Goal: Information Seeking & Learning: Learn about a topic

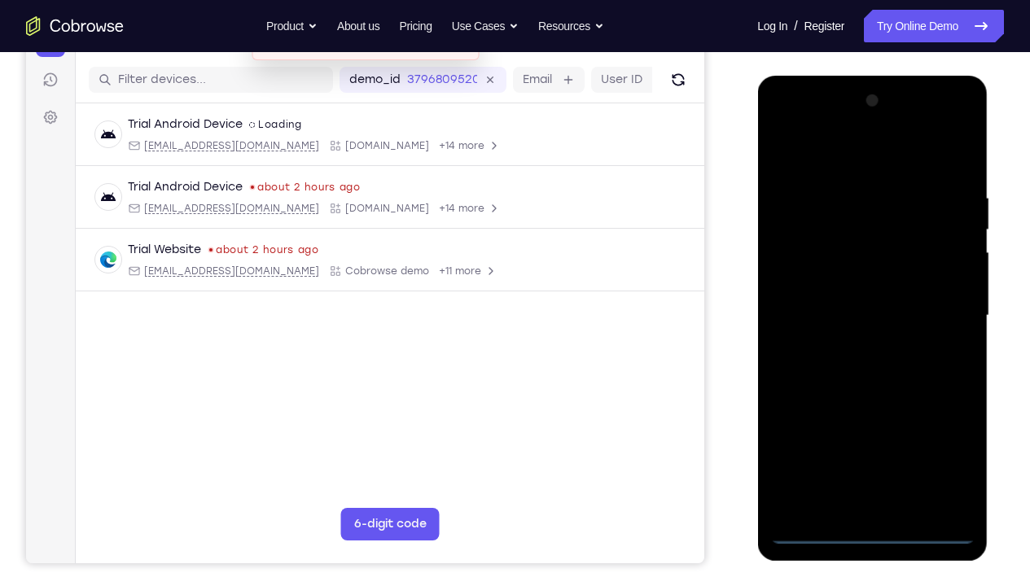
click at [873, 436] on div at bounding box center [872, 316] width 205 height 456
click at [944, 436] on div at bounding box center [872, 316] width 205 height 456
click at [828, 160] on div at bounding box center [872, 316] width 205 height 456
click at [937, 310] on div at bounding box center [872, 316] width 205 height 456
click at [852, 350] on div at bounding box center [872, 316] width 205 height 456
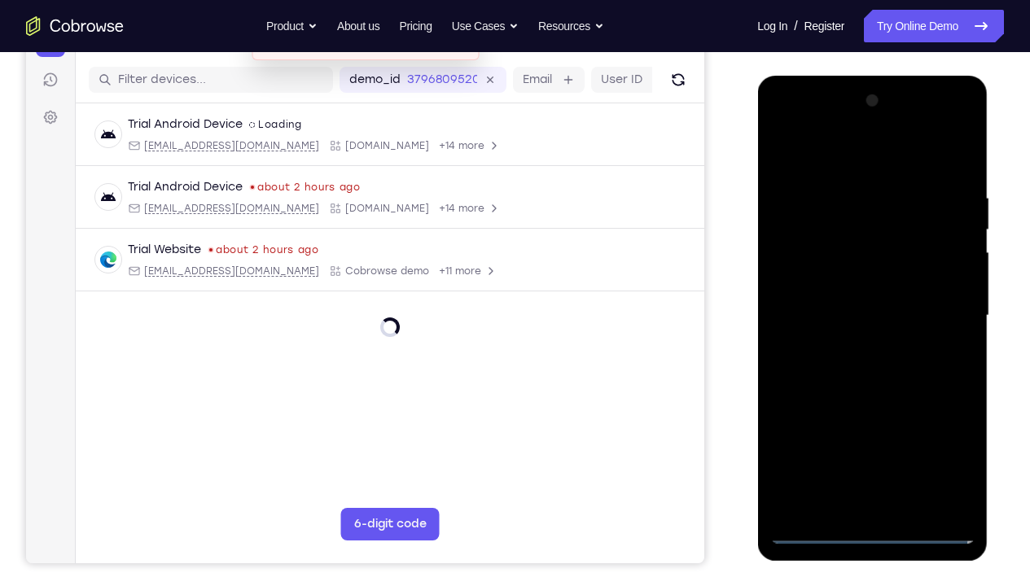
click at [873, 292] on div at bounding box center [872, 316] width 205 height 456
click at [872, 319] on div at bounding box center [872, 316] width 205 height 456
drag, startPoint x: 841, startPoint y: 156, endPoint x: 993, endPoint y: 173, distance: 153.2
click at [982, 173] on html "Online web based iOS Simulators and Android Emulators. Run iPhone, iPad, Mobile…" at bounding box center [873, 320] width 232 height 489
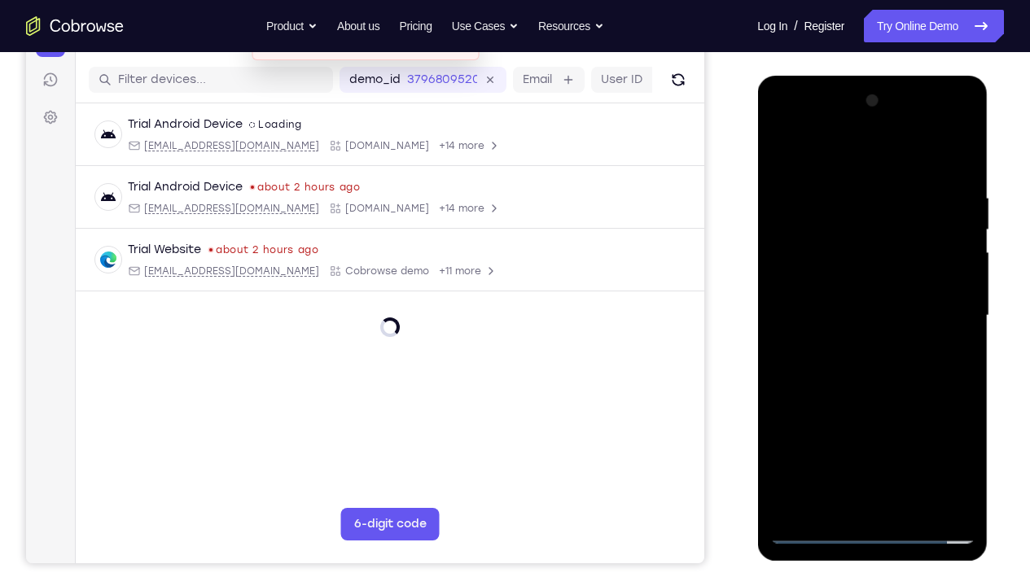
click at [953, 178] on div at bounding box center [872, 316] width 205 height 456
click at [968, 436] on div at bounding box center [872, 316] width 205 height 456
click at [960, 154] on div at bounding box center [872, 316] width 205 height 456
drag, startPoint x: 852, startPoint y: 174, endPoint x: 873, endPoint y: 358, distance: 185.3
click at [873, 358] on div at bounding box center [872, 316] width 205 height 456
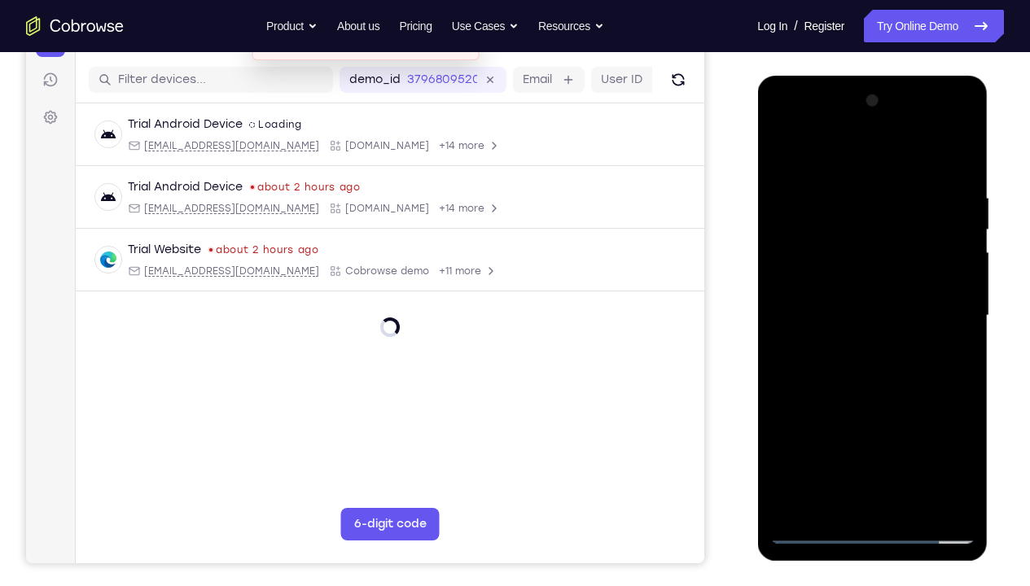
drag, startPoint x: 875, startPoint y: 235, endPoint x: 863, endPoint y: 462, distance: 227.6
click at [863, 436] on div at bounding box center [872, 316] width 205 height 456
click at [779, 151] on div at bounding box center [872, 316] width 205 height 456
drag, startPoint x: 946, startPoint y: 183, endPoint x: 801, endPoint y: 193, distance: 144.5
click at [801, 193] on div at bounding box center [872, 316] width 205 height 456
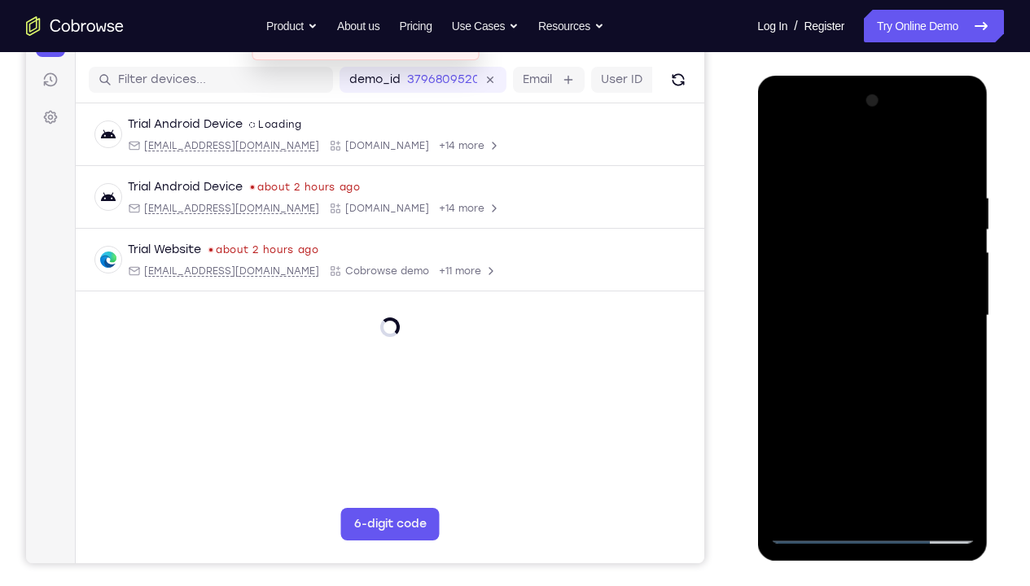
drag, startPoint x: 946, startPoint y: 184, endPoint x: 803, endPoint y: 189, distance: 142.6
click at [803, 189] on div at bounding box center [872, 316] width 205 height 456
drag, startPoint x: 802, startPoint y: 184, endPoint x: 951, endPoint y: 181, distance: 148.3
click at [951, 181] on div at bounding box center [872, 316] width 205 height 456
drag, startPoint x: 802, startPoint y: 194, endPoint x: 962, endPoint y: 188, distance: 159.7
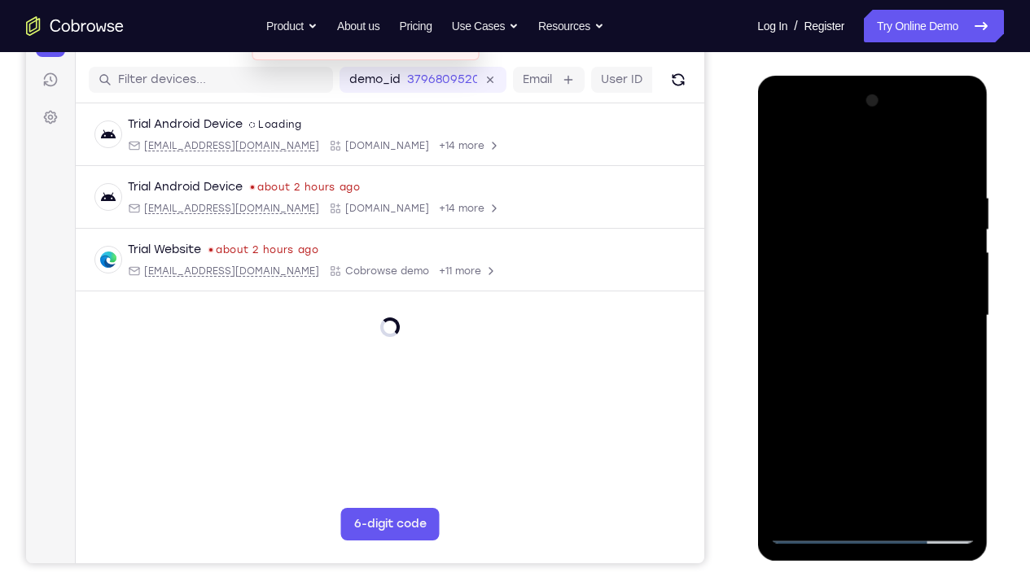
click at [962, 188] on div at bounding box center [872, 316] width 205 height 456
click at [967, 384] on div at bounding box center [872, 316] width 205 height 456
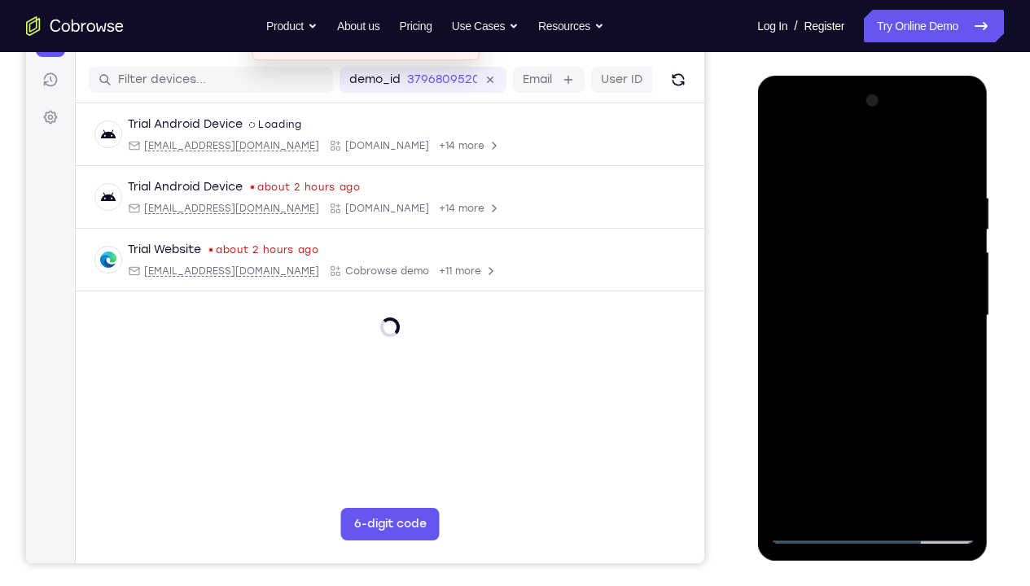
click at [967, 384] on div at bounding box center [872, 316] width 205 height 456
click at [779, 383] on div at bounding box center [872, 316] width 205 height 456
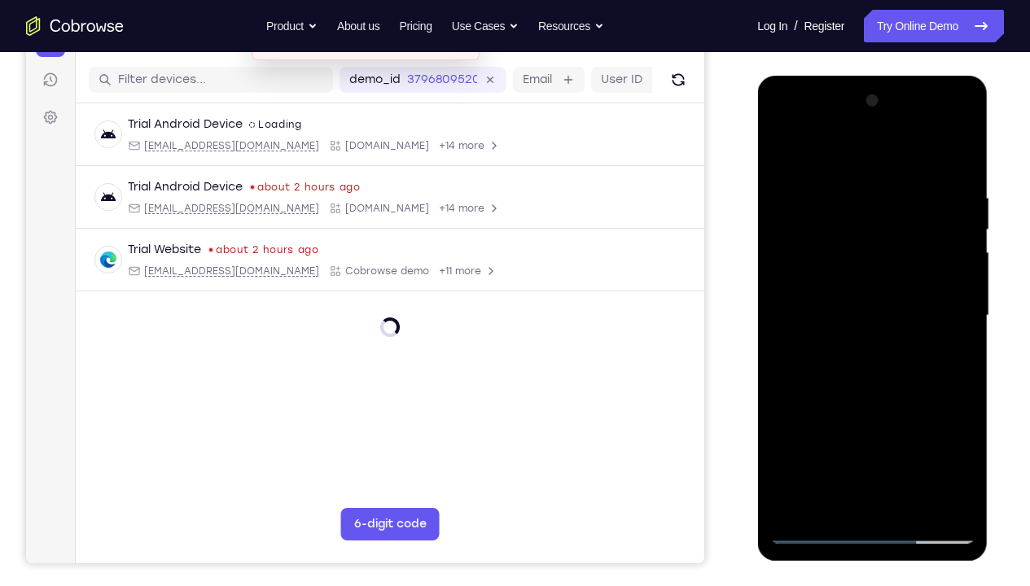
click at [779, 383] on div at bounding box center [872, 316] width 205 height 456
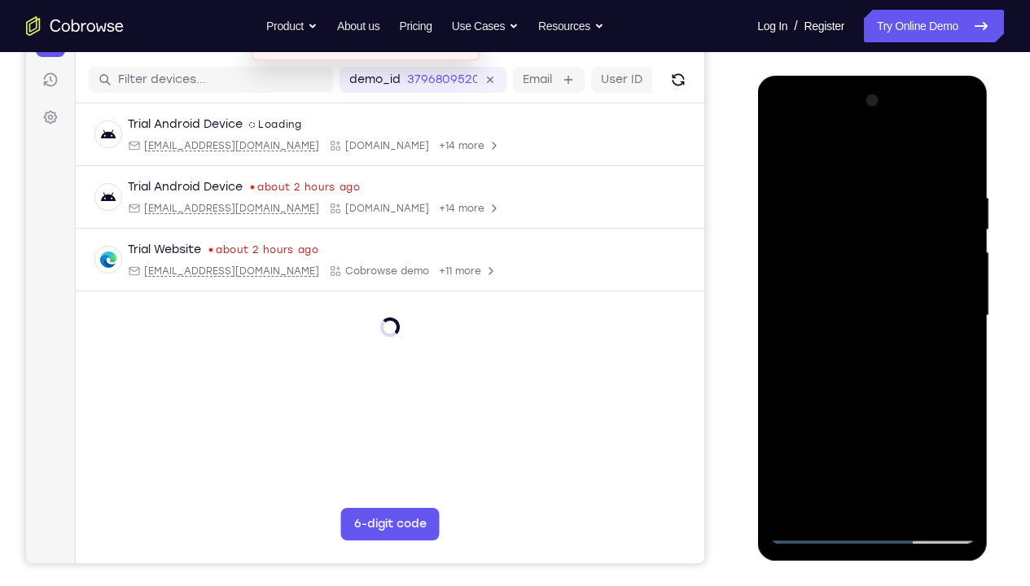
click at [779, 383] on div at bounding box center [872, 316] width 205 height 456
click at [842, 184] on div at bounding box center [872, 316] width 205 height 456
click at [937, 376] on div at bounding box center [872, 316] width 205 height 456
click at [958, 279] on div at bounding box center [872, 316] width 205 height 456
click at [933, 427] on div at bounding box center [872, 316] width 205 height 456
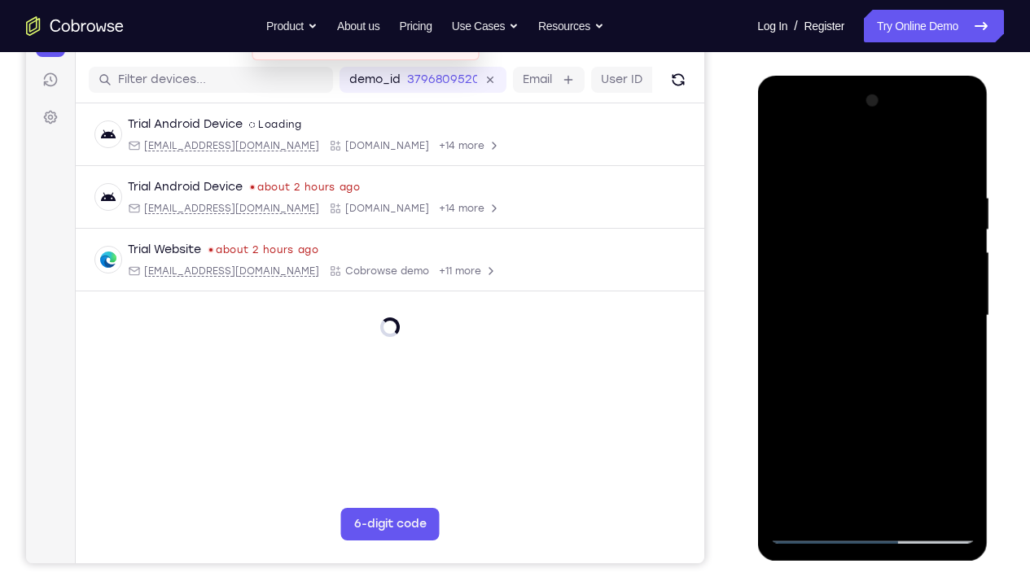
click at [936, 436] on div at bounding box center [872, 316] width 205 height 456
click at [946, 351] on div at bounding box center [872, 316] width 205 height 456
click at [955, 318] on div at bounding box center [872, 316] width 205 height 456
click at [956, 300] on div at bounding box center [872, 316] width 205 height 456
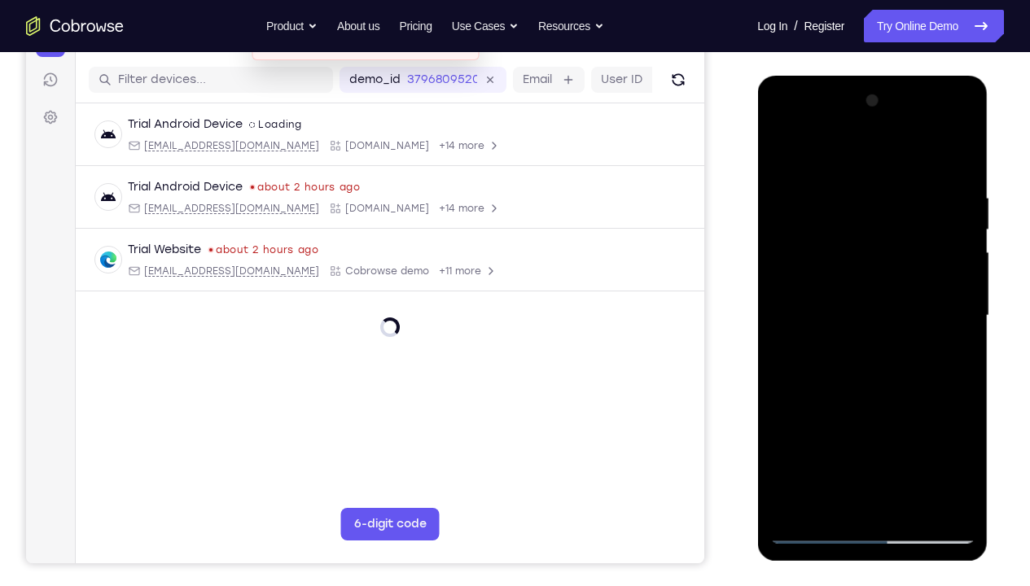
click at [956, 300] on div at bounding box center [872, 316] width 205 height 456
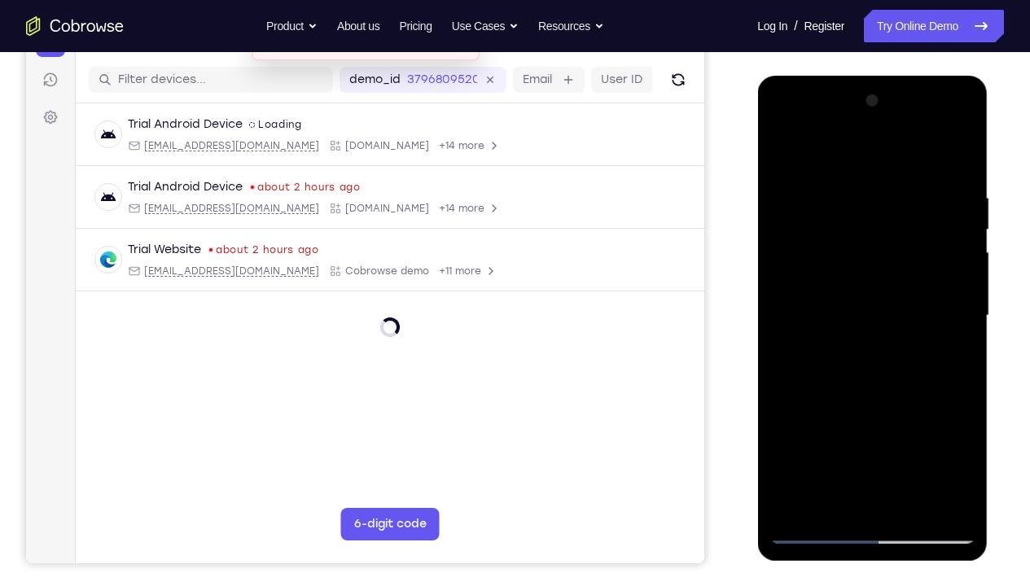
click at [955, 298] on div at bounding box center [872, 316] width 205 height 456
click at [915, 436] on div at bounding box center [872, 316] width 205 height 456
click at [883, 404] on div at bounding box center [872, 316] width 205 height 456
click at [781, 150] on div at bounding box center [872, 316] width 205 height 456
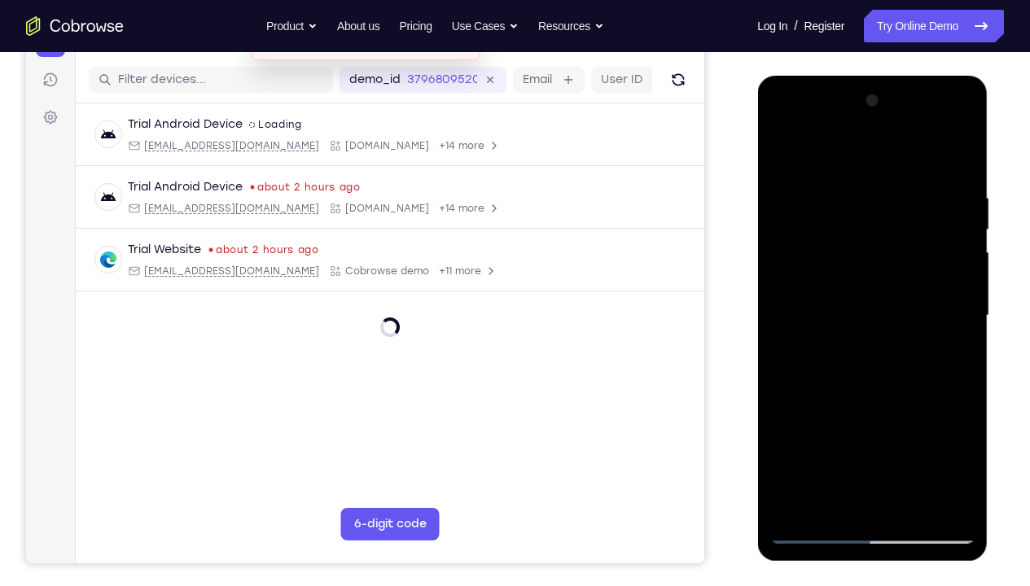
click at [897, 178] on div at bounding box center [872, 316] width 205 height 456
click at [959, 158] on div at bounding box center [872, 316] width 205 height 456
